Goal: Task Accomplishment & Management: Use online tool/utility

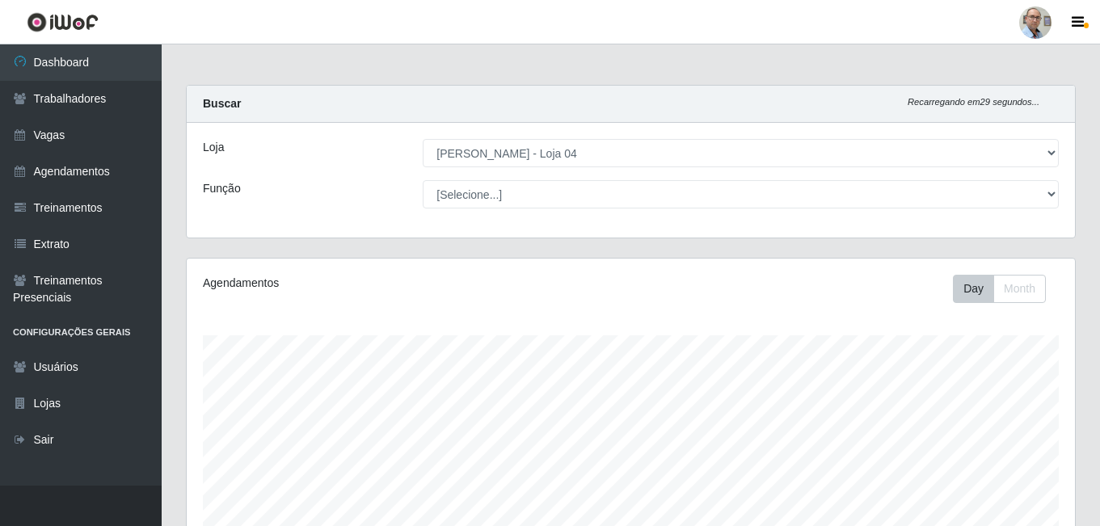
select select "251"
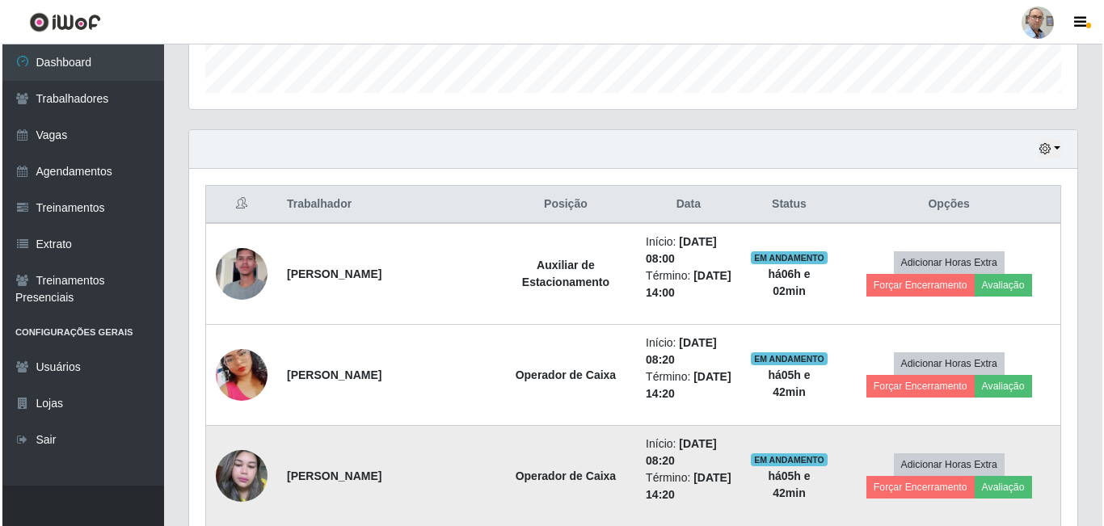
scroll to position [335, 888]
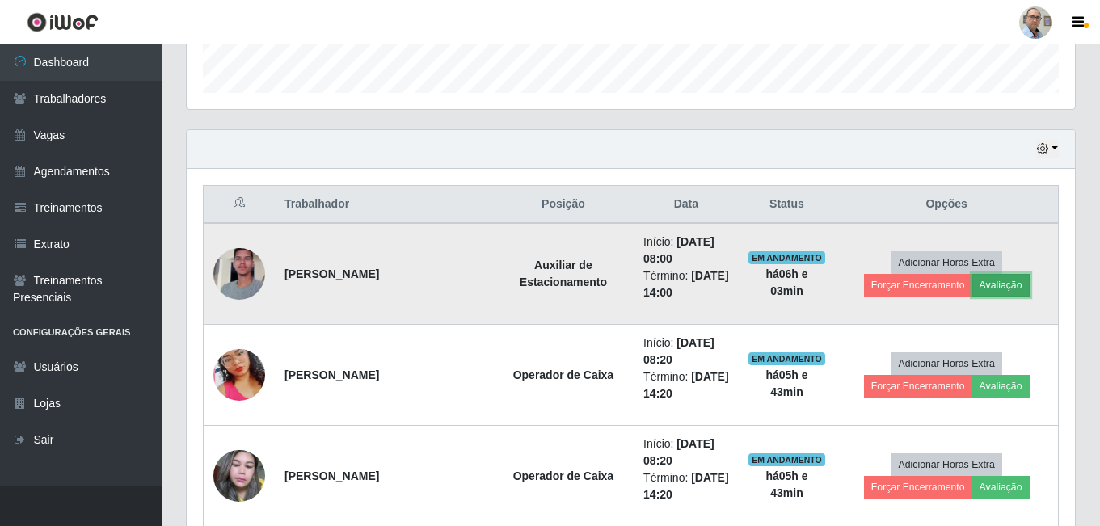
click at [990, 276] on button "Avaliação" at bounding box center [1000, 285] width 57 height 23
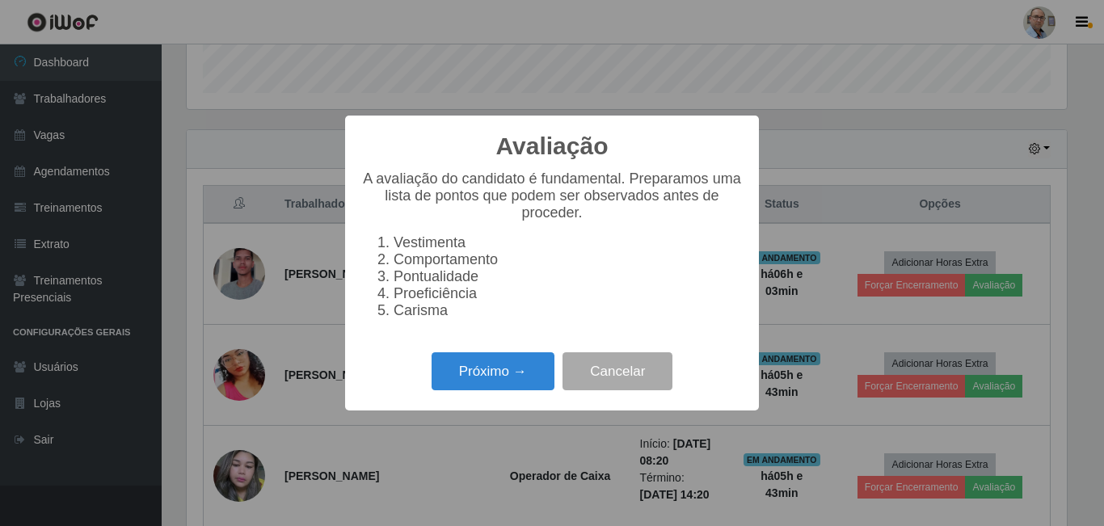
scroll to position [335, 880]
click at [502, 379] on button "Próximo →" at bounding box center [493, 371] width 123 height 38
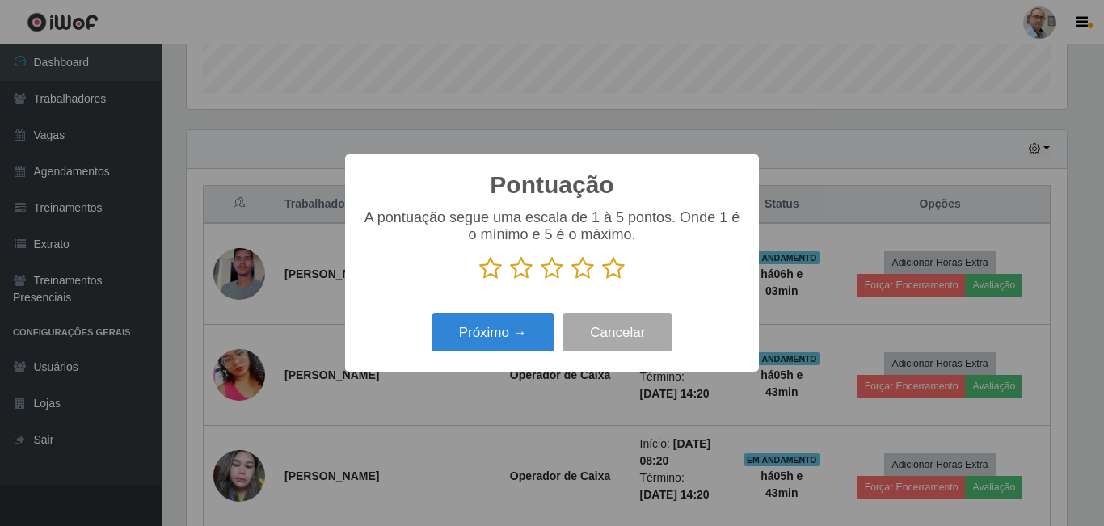
click at [605, 270] on icon at bounding box center [613, 268] width 23 height 24
click at [602, 280] on input "radio" at bounding box center [602, 280] width 0 height 0
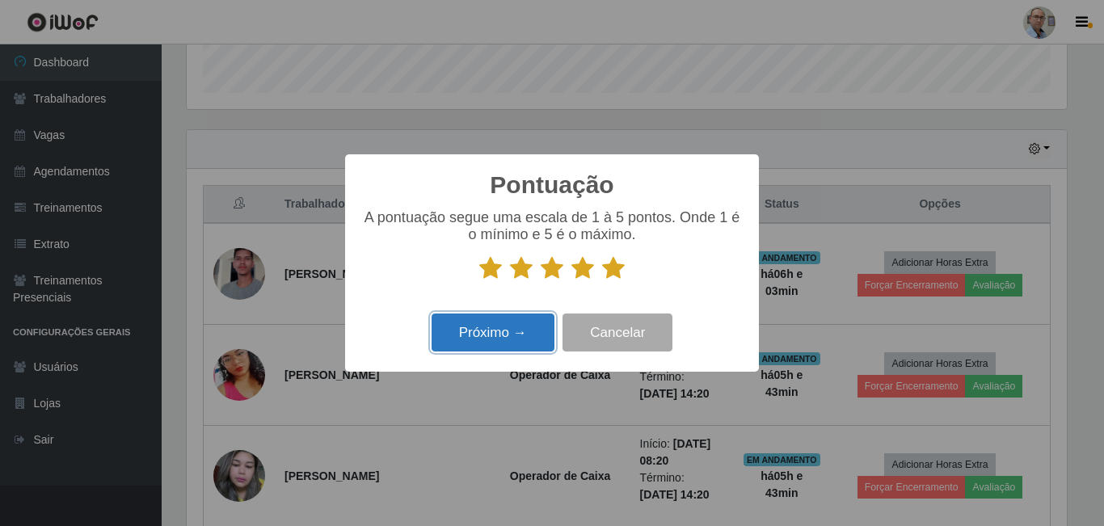
click at [487, 332] on button "Próximo →" at bounding box center [493, 333] width 123 height 38
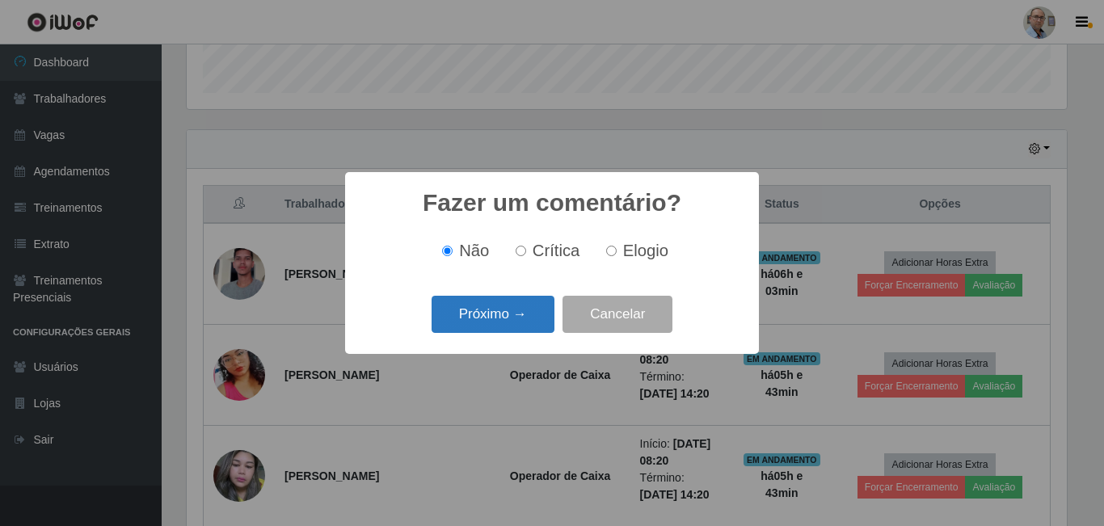
click at [498, 319] on button "Próximo →" at bounding box center [493, 315] width 123 height 38
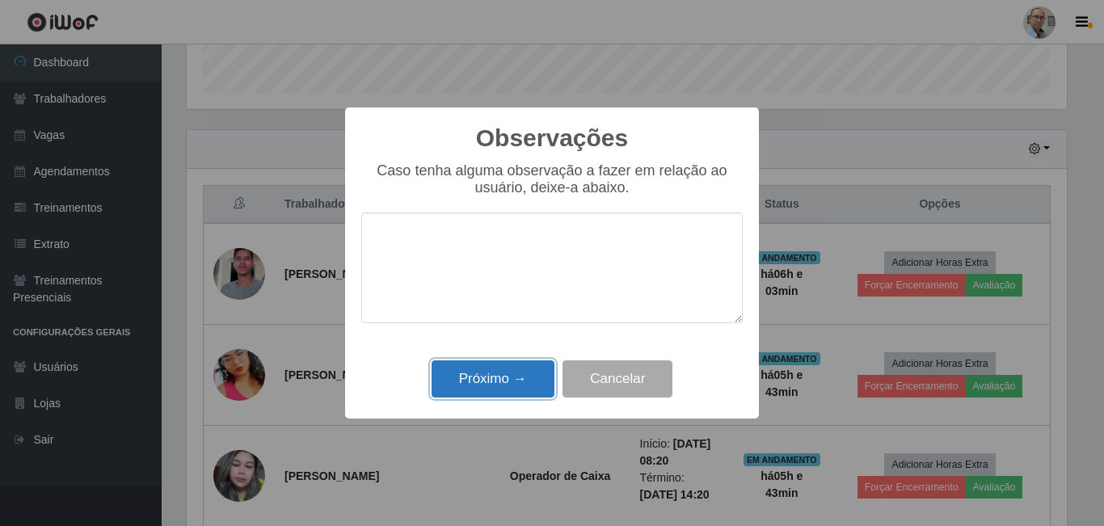
click at [495, 377] on button "Próximo →" at bounding box center [493, 379] width 123 height 38
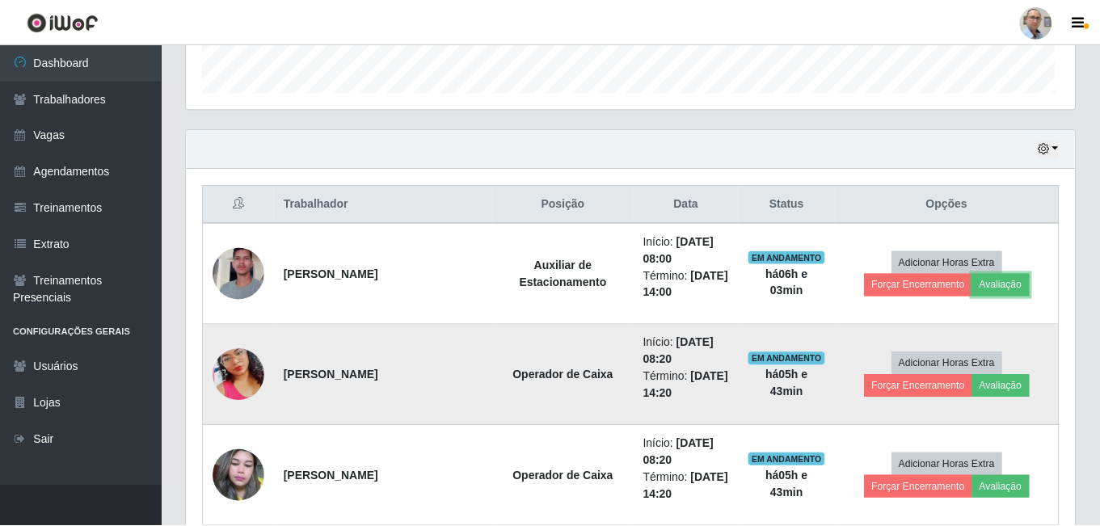
scroll to position [335, 888]
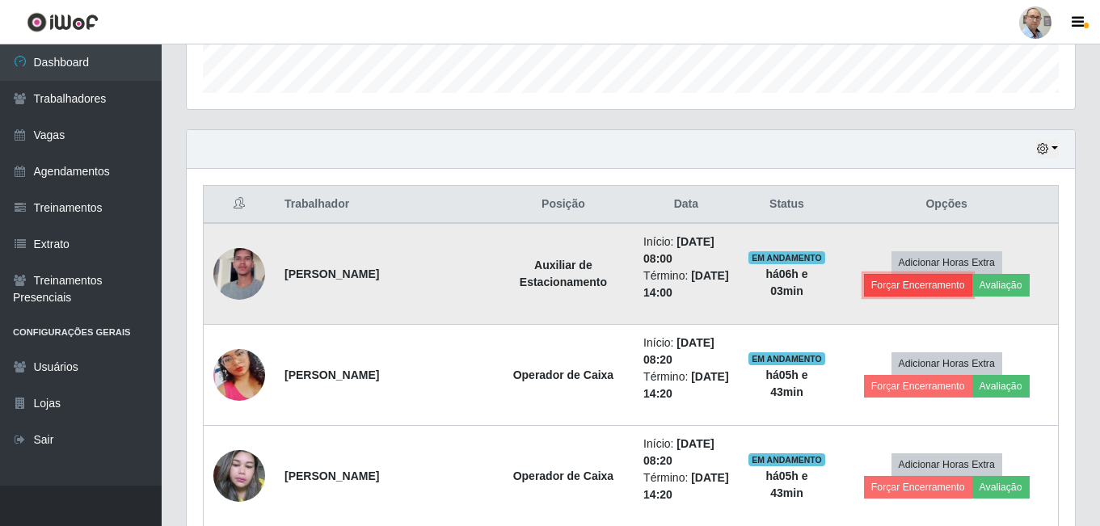
click at [918, 286] on button "Forçar Encerramento" at bounding box center [918, 285] width 108 height 23
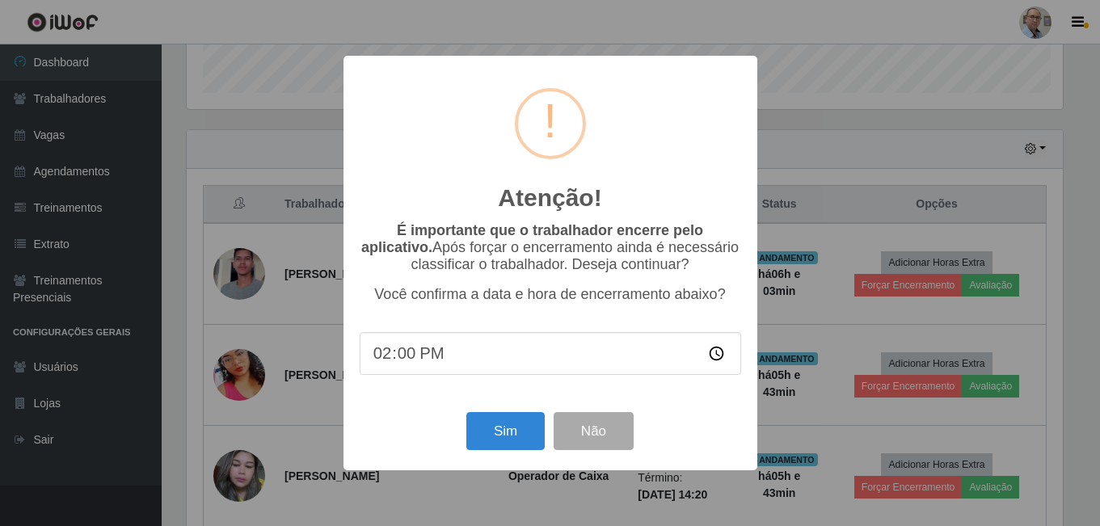
scroll to position [335, 880]
click at [499, 434] on button "Sim" at bounding box center [507, 431] width 78 height 38
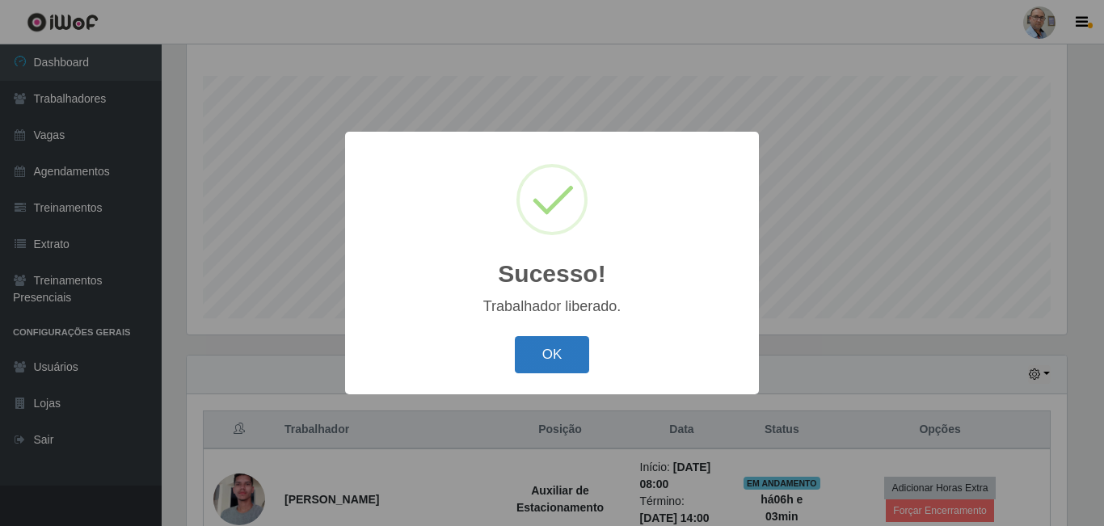
click at [546, 356] on button "OK" at bounding box center [552, 355] width 75 height 38
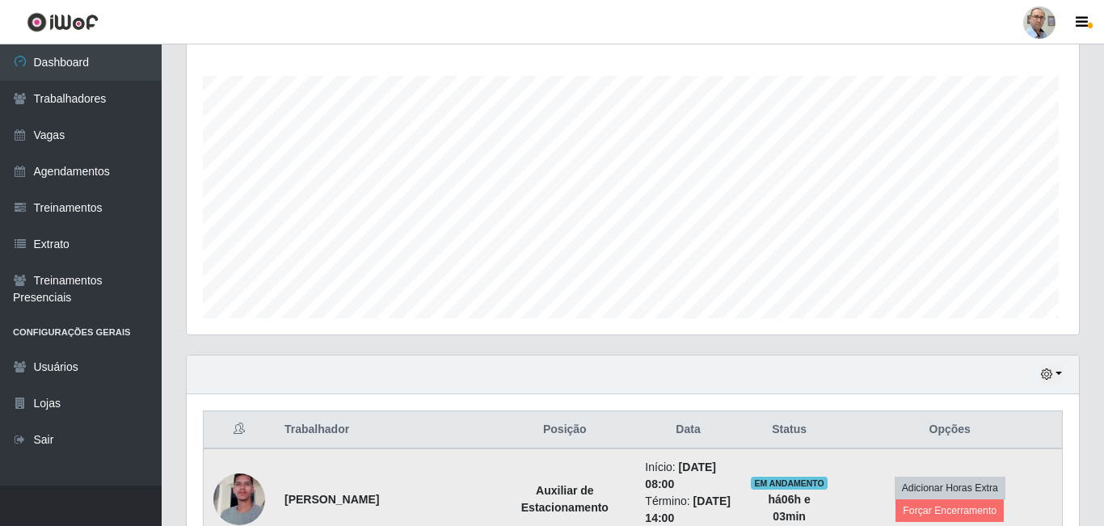
scroll to position [335, 888]
click at [935, 509] on button "Forçar Encerramento" at bounding box center [946, 510] width 108 height 23
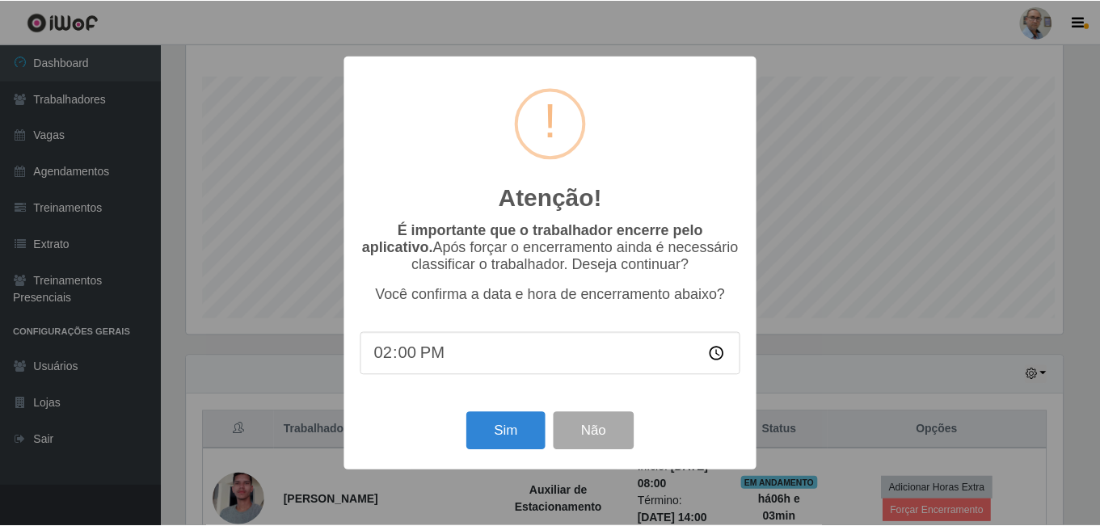
scroll to position [335, 880]
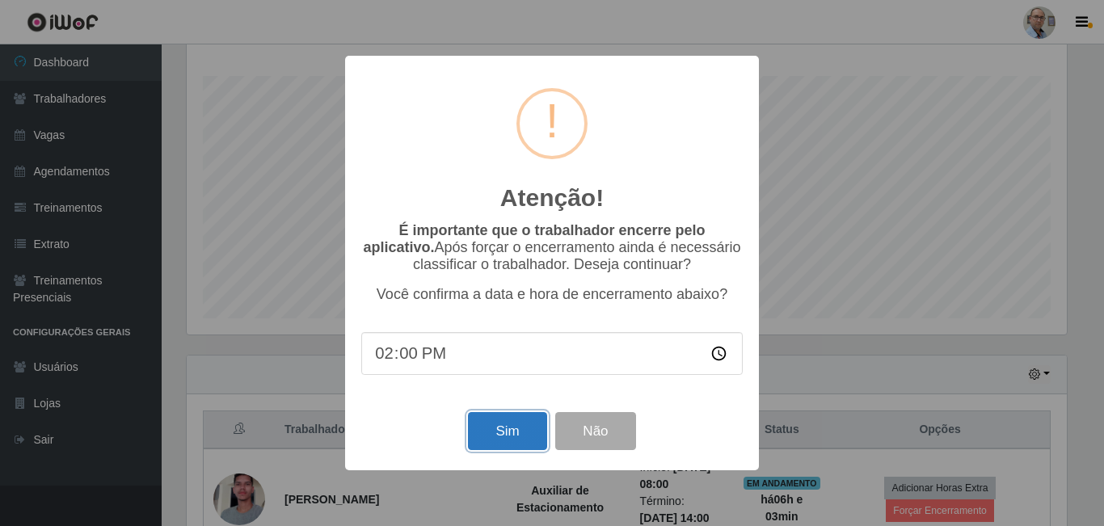
click at [503, 437] on button "Sim" at bounding box center [507, 431] width 78 height 38
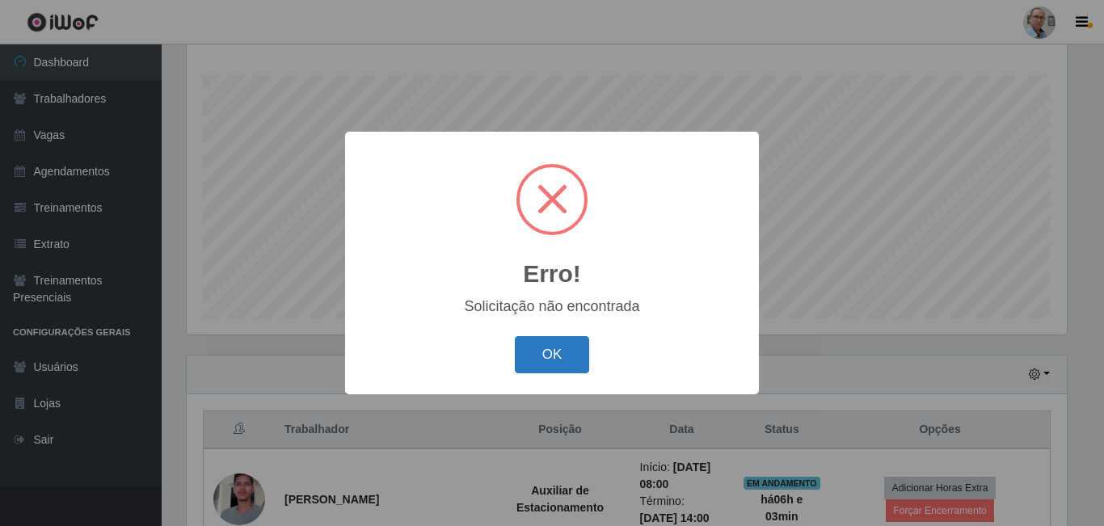
click at [550, 349] on button "OK" at bounding box center [552, 355] width 75 height 38
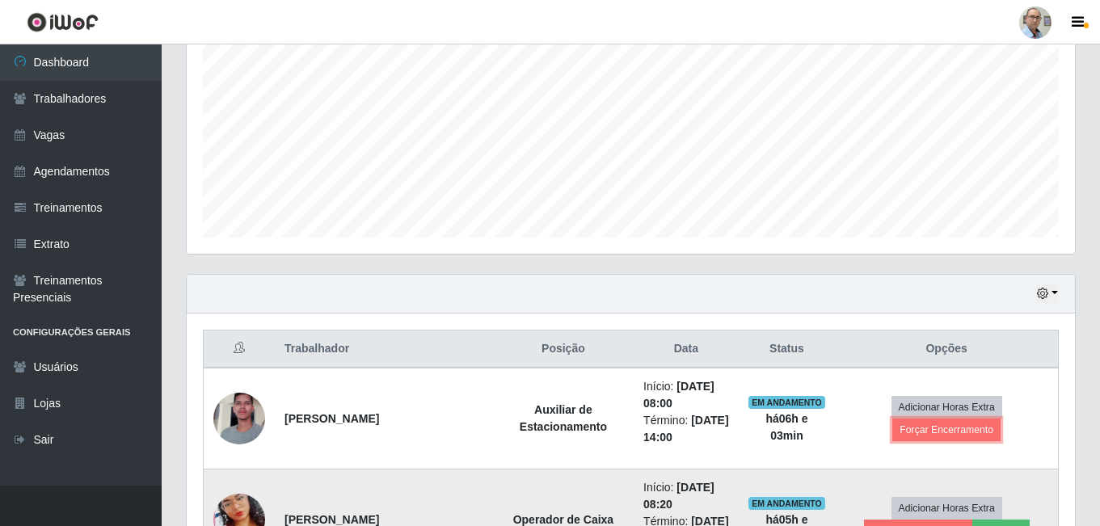
scroll to position [421, 0]
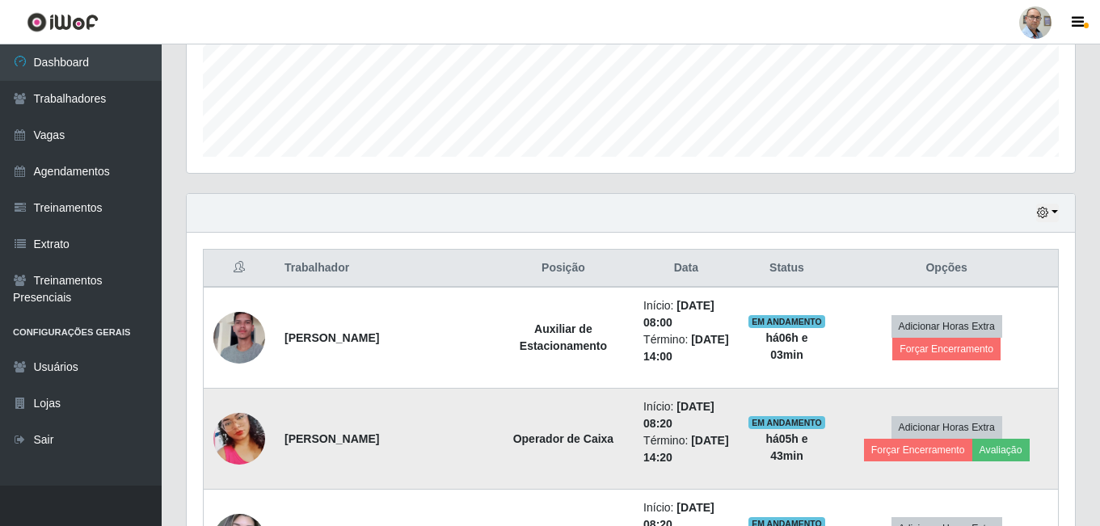
click at [592, 442] on td "Operador de Caixa" at bounding box center [563, 439] width 141 height 101
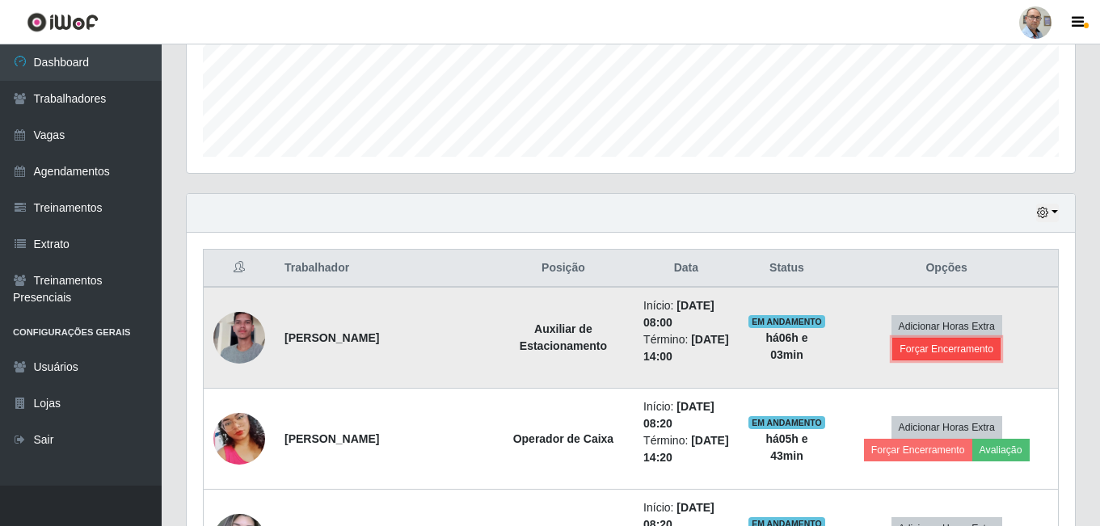
click at [940, 350] on button "Forçar Encerramento" at bounding box center [946, 349] width 108 height 23
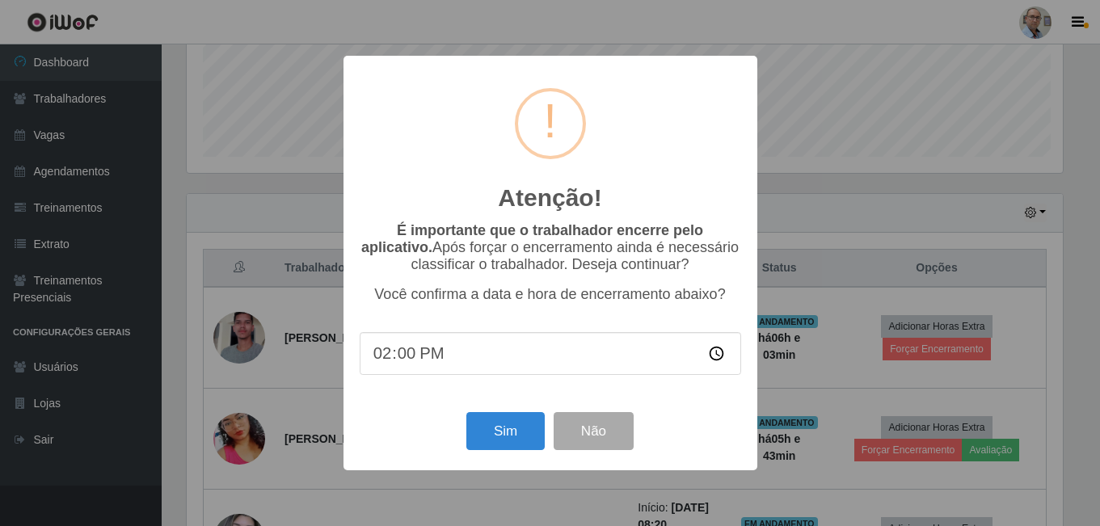
scroll to position [335, 880]
click at [511, 432] on button "Sim" at bounding box center [507, 431] width 78 height 38
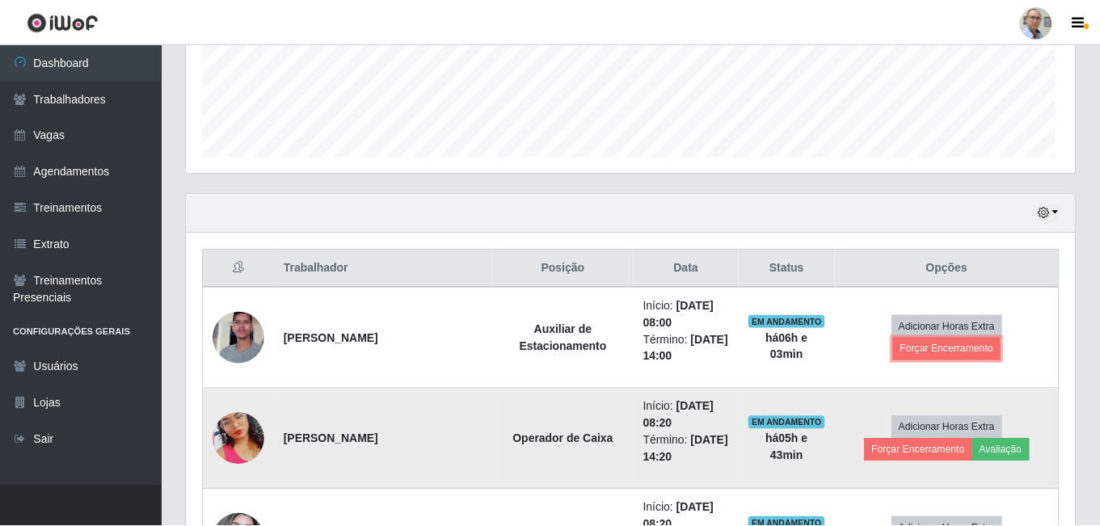
scroll to position [0, 0]
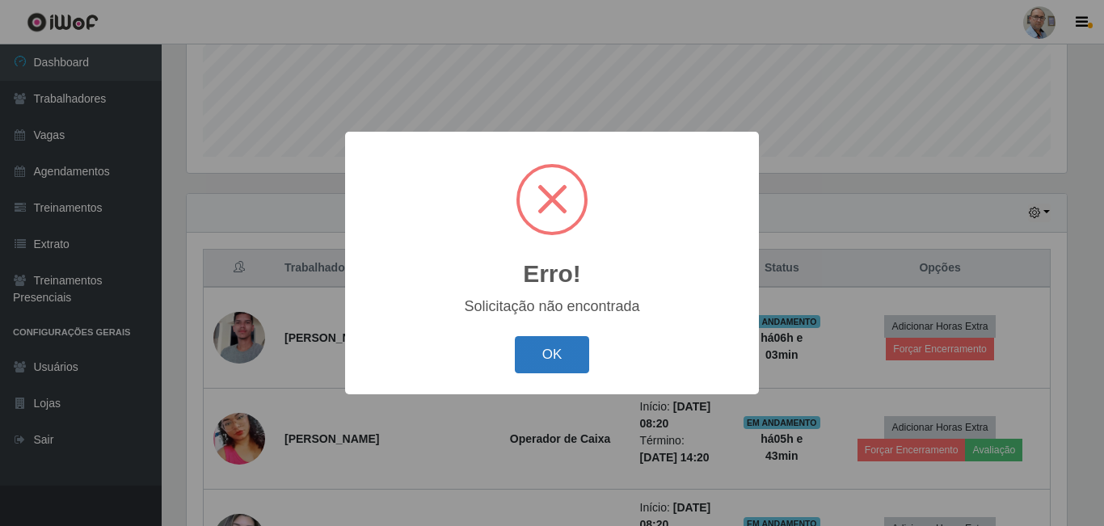
click at [562, 362] on button "OK" at bounding box center [552, 355] width 75 height 38
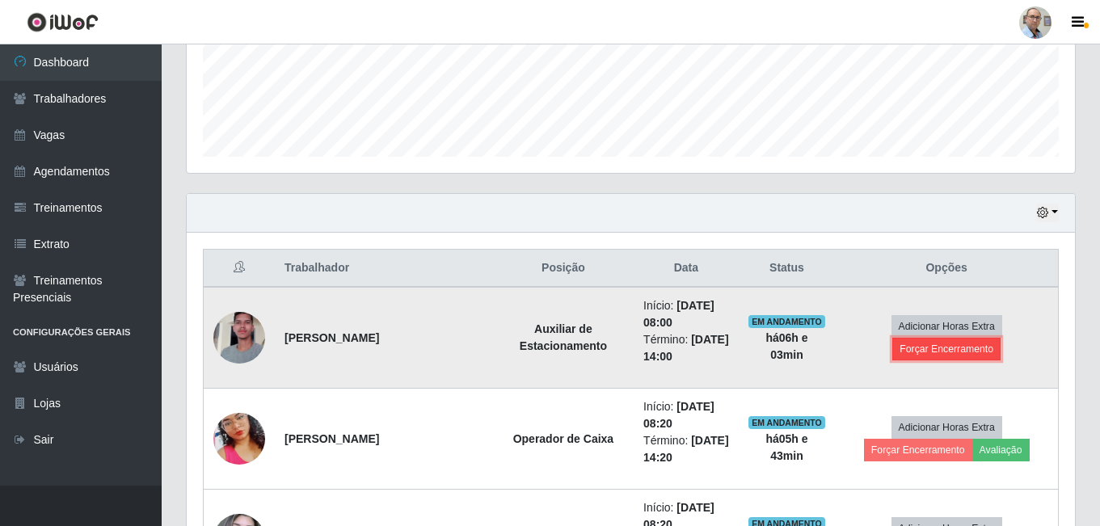
click at [929, 347] on button "Forçar Encerramento" at bounding box center [946, 349] width 108 height 23
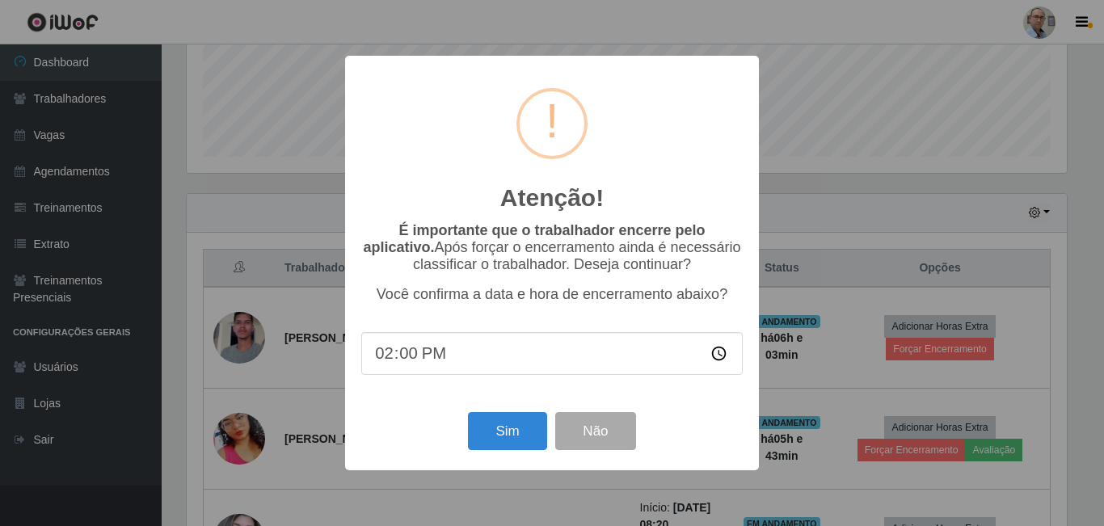
click at [426, 365] on input "14:00" at bounding box center [551, 353] width 381 height 43
click at [410, 358] on input "14:00" at bounding box center [551, 353] width 381 height 43
click at [516, 436] on button "Sim" at bounding box center [507, 431] width 78 height 38
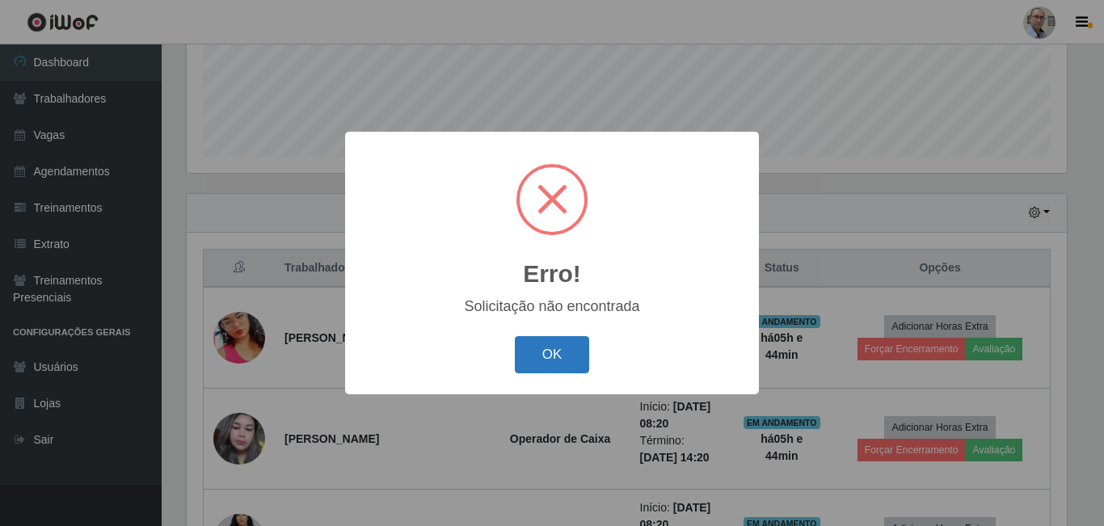
click at [546, 363] on button "OK" at bounding box center [552, 355] width 75 height 38
